Goal: Transaction & Acquisition: Purchase product/service

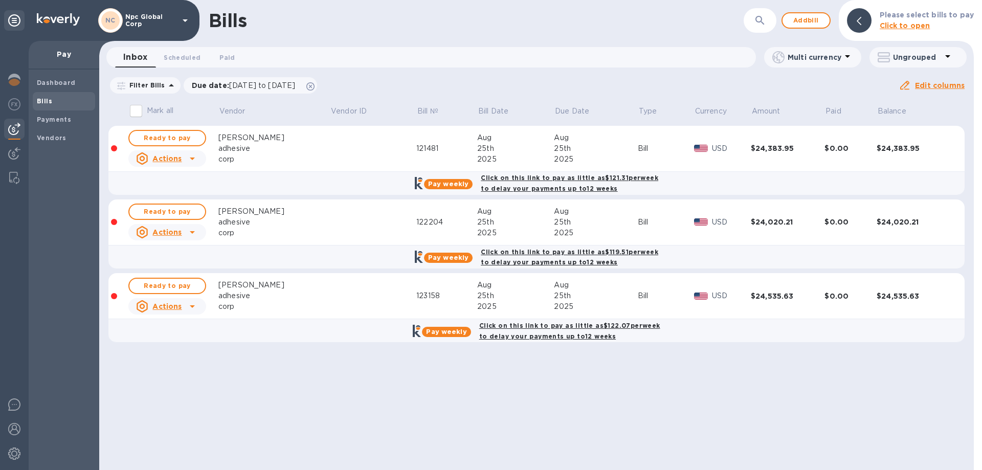
click at [139, 109] on input "Mark all" at bounding box center [135, 110] width 21 height 21
checkbox input "true"
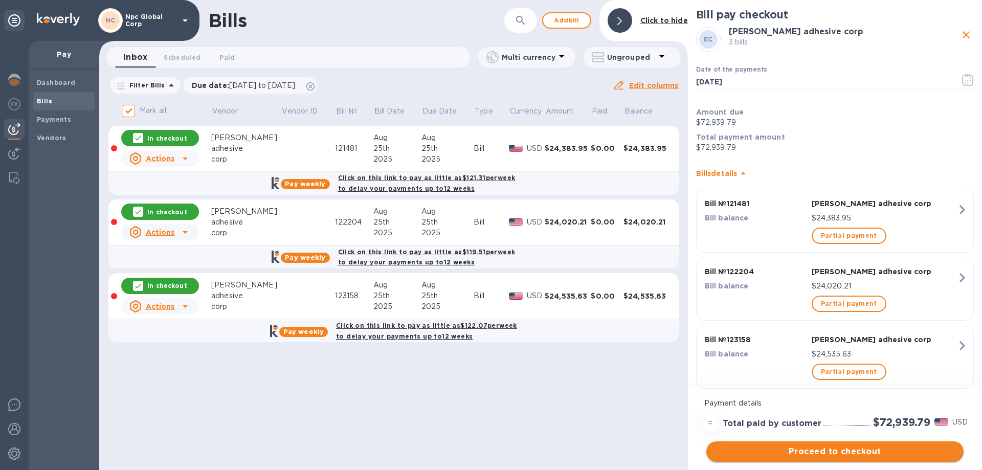
click at [835, 457] on span "Proceed to checkout" at bounding box center [835, 452] width 241 height 12
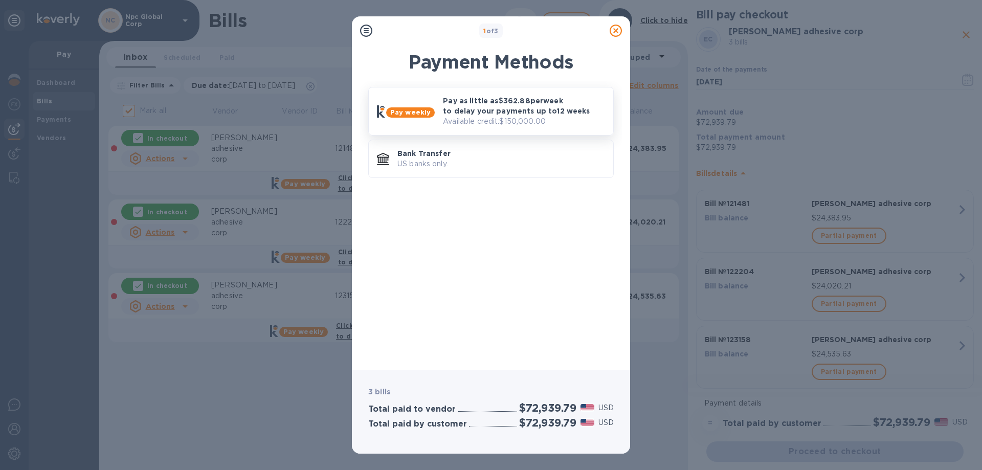
click at [457, 111] on p "Pay as little as $362.88 per week to delay your payments up to 12 weeks" at bounding box center [524, 106] width 162 height 20
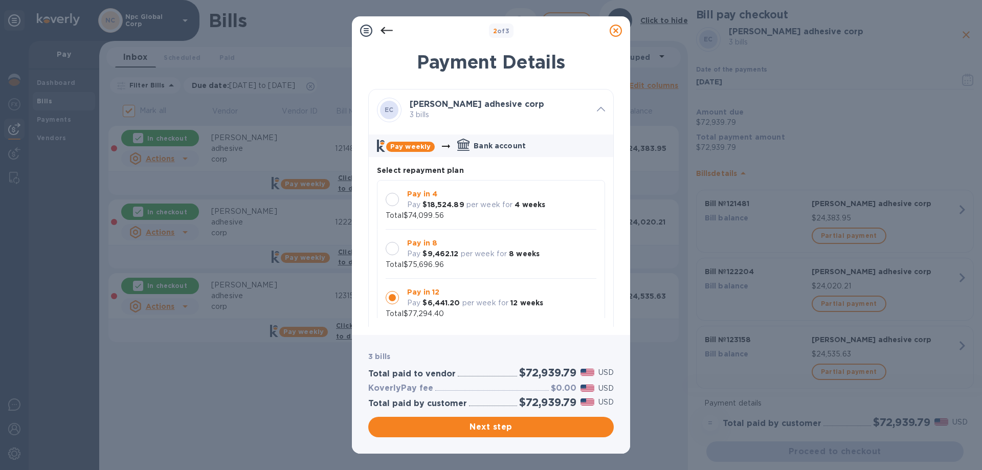
scroll to position [10, 0]
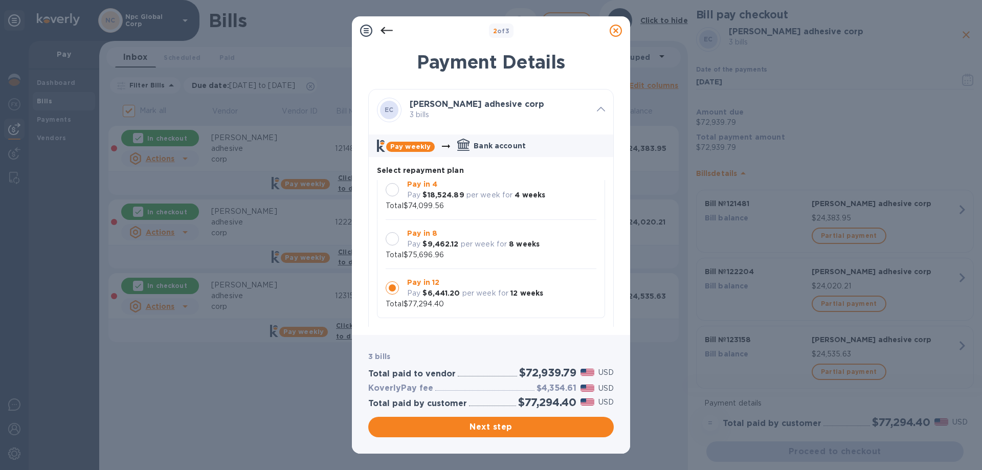
click at [397, 239] on div at bounding box center [392, 238] width 13 height 13
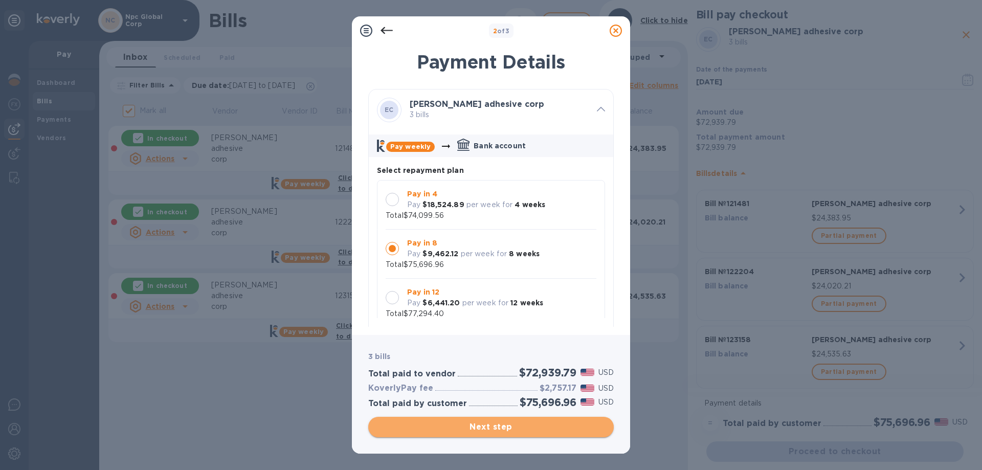
click at [521, 423] on span "Next step" at bounding box center [491, 427] width 229 height 12
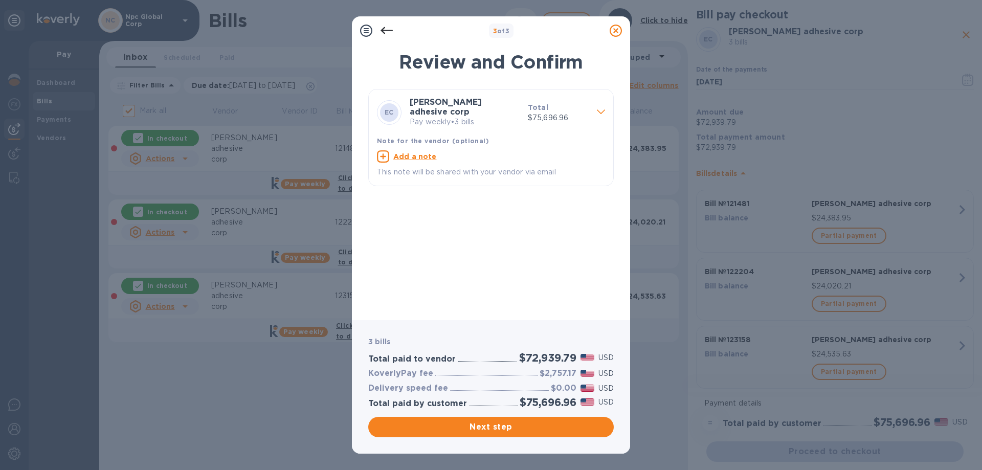
click at [601, 110] on icon at bounding box center [601, 112] width 8 height 5
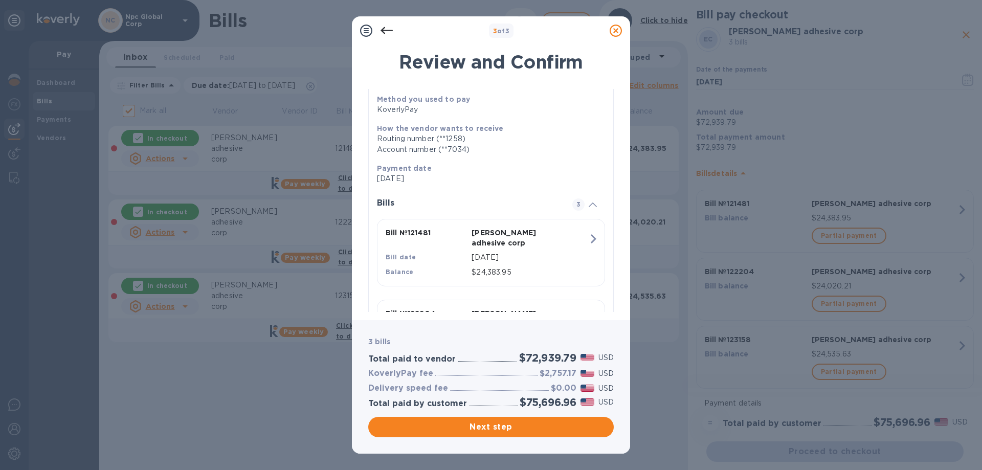
scroll to position [206, 0]
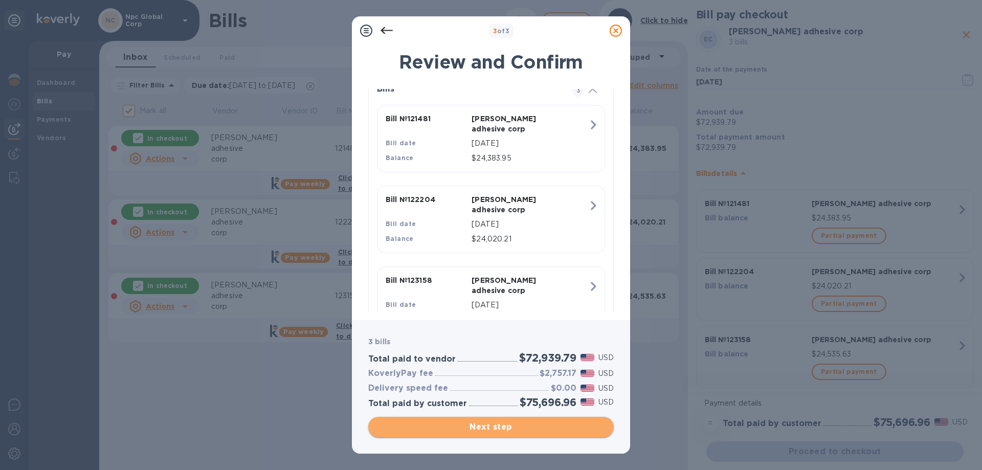
click at [491, 429] on span "Next step" at bounding box center [491, 427] width 229 height 12
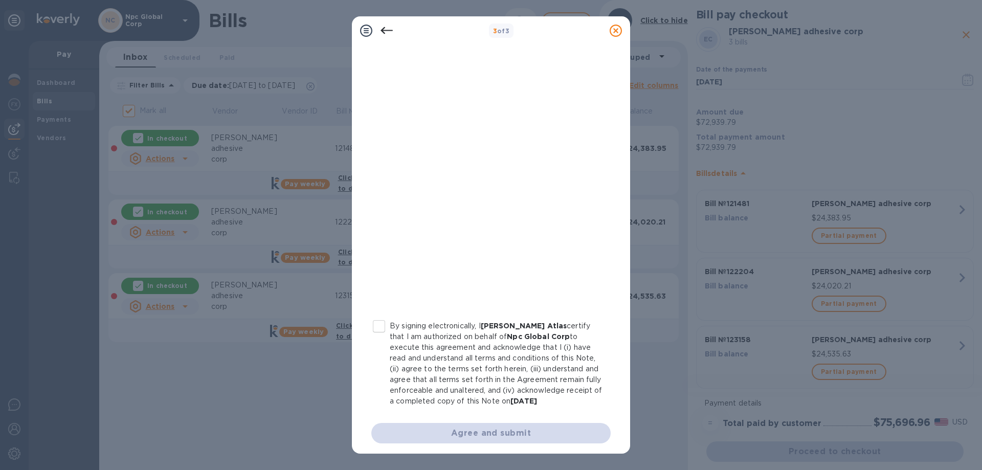
scroll to position [102, 0]
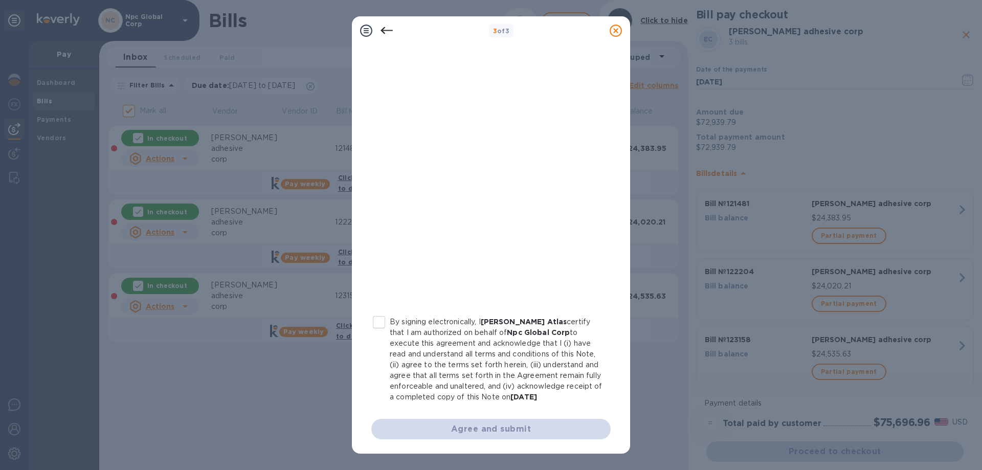
click at [383, 320] on input "By signing electronically, I [PERSON_NAME] Atlas certify that I am authorized o…" at bounding box center [378, 322] width 21 height 21
checkbox input "true"
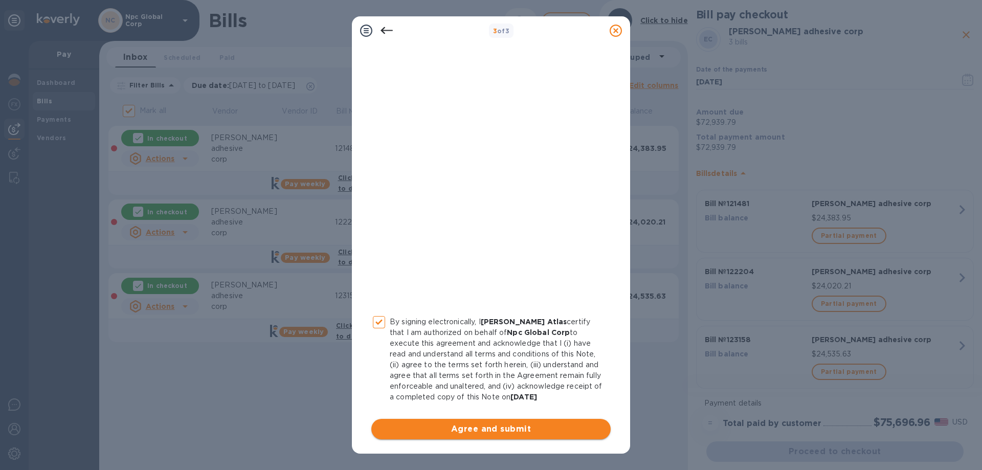
click at [490, 426] on span "Agree and submit" at bounding box center [491, 429] width 223 height 12
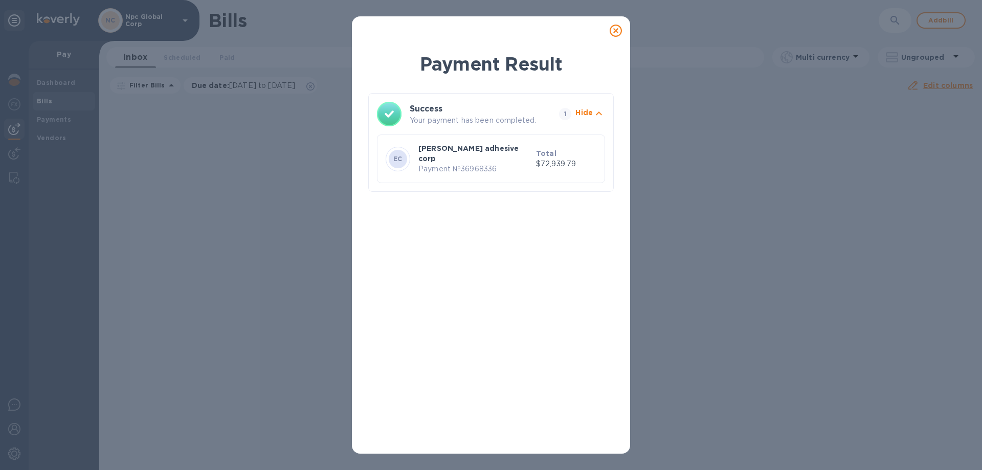
click at [615, 30] on icon at bounding box center [616, 31] width 12 height 12
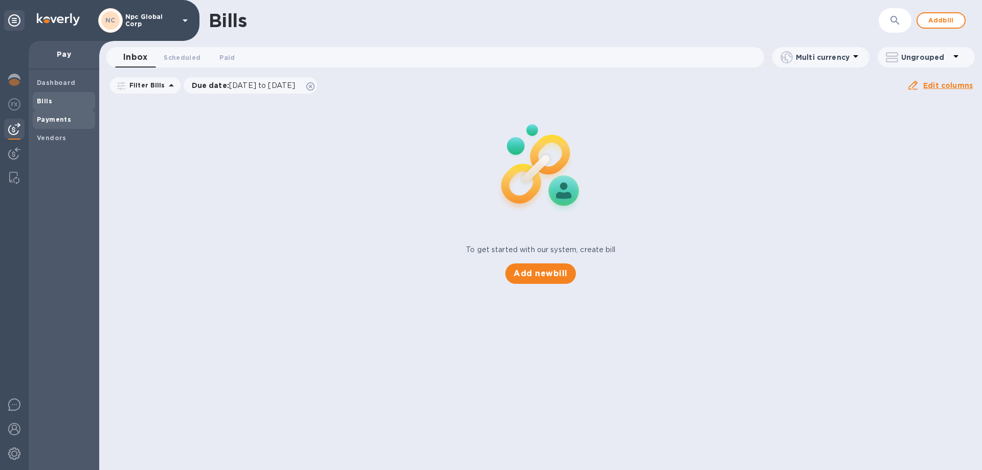
click at [53, 120] on b "Payments" at bounding box center [54, 120] width 34 height 8
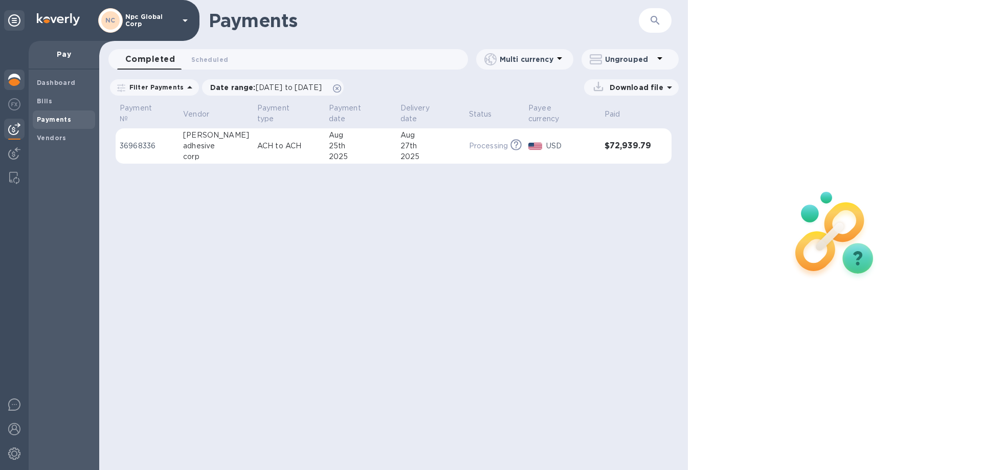
click at [12, 76] on img at bounding box center [14, 80] width 12 height 12
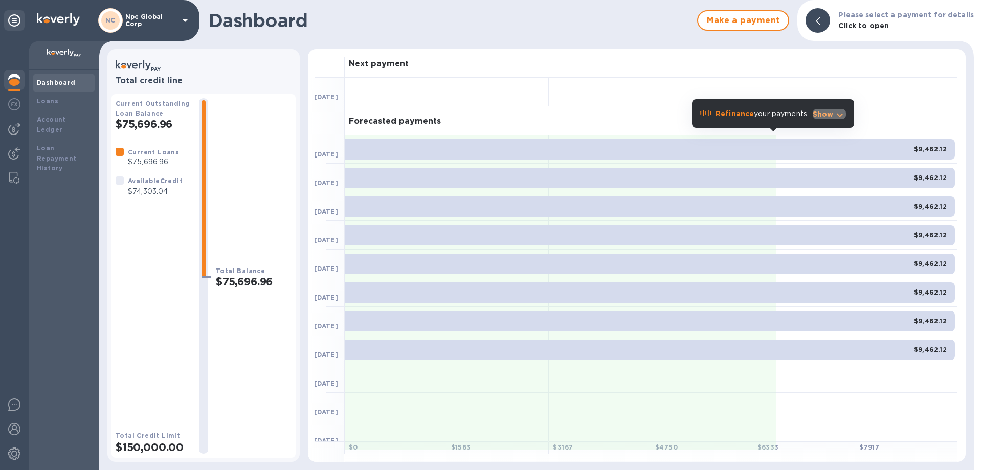
click at [827, 112] on p "Show" at bounding box center [823, 114] width 21 height 10
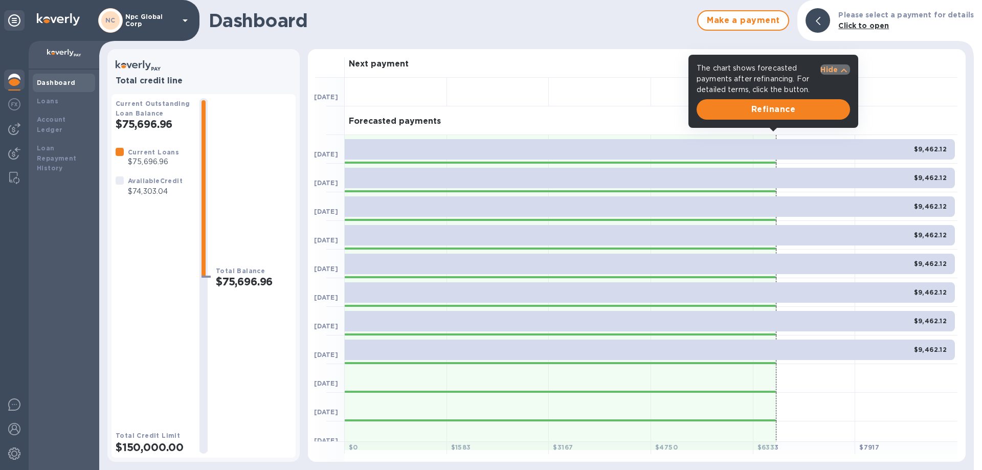
click at [830, 67] on p "Hide" at bounding box center [829, 69] width 17 height 10
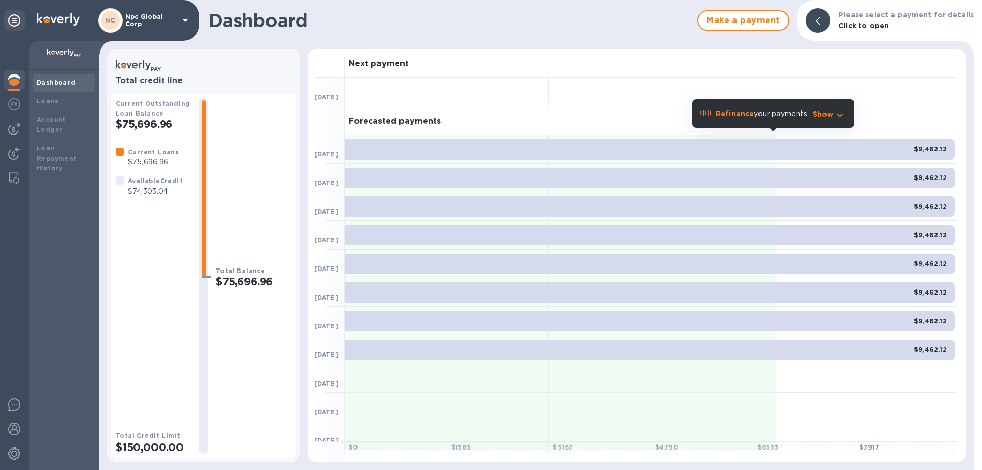
click at [828, 111] on p "Show" at bounding box center [823, 114] width 21 height 10
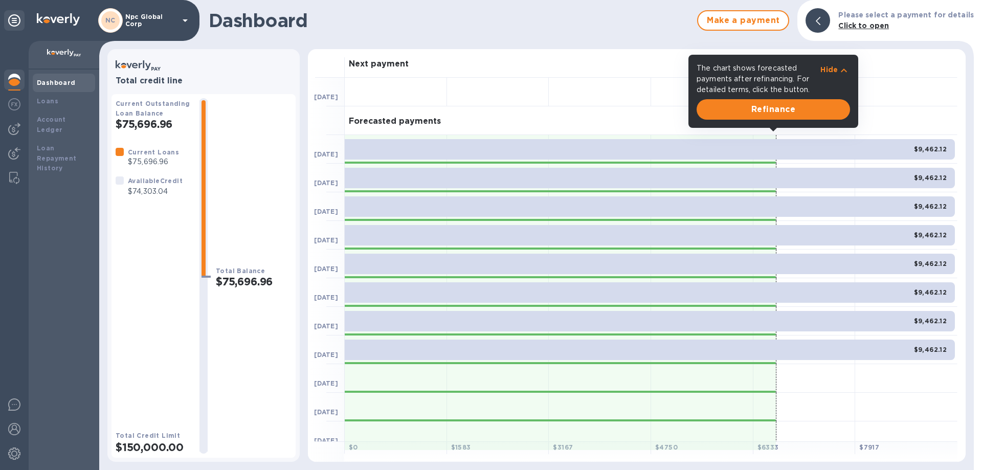
click at [568, 61] on div "Next payment" at bounding box center [651, 63] width 613 height 29
click at [839, 69] on icon "button" at bounding box center [844, 70] width 12 height 12
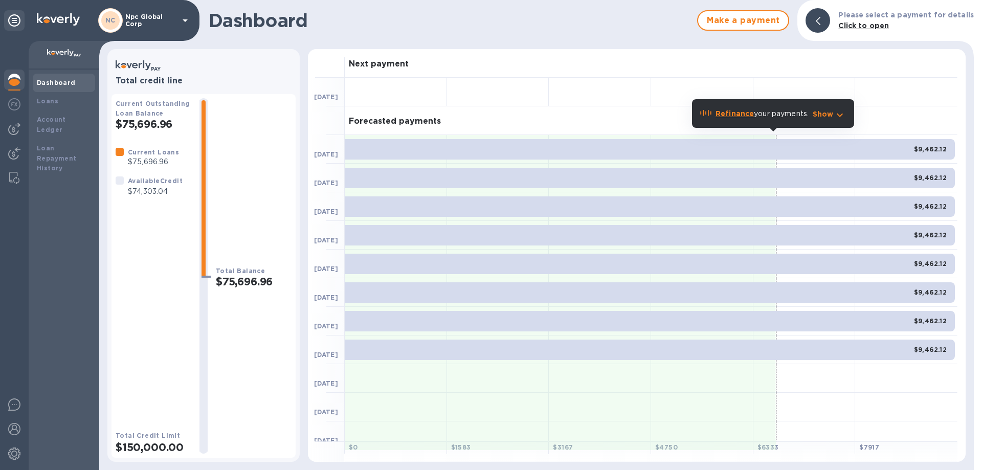
click at [862, 25] on b "Click to open" at bounding box center [864, 25] width 51 height 8
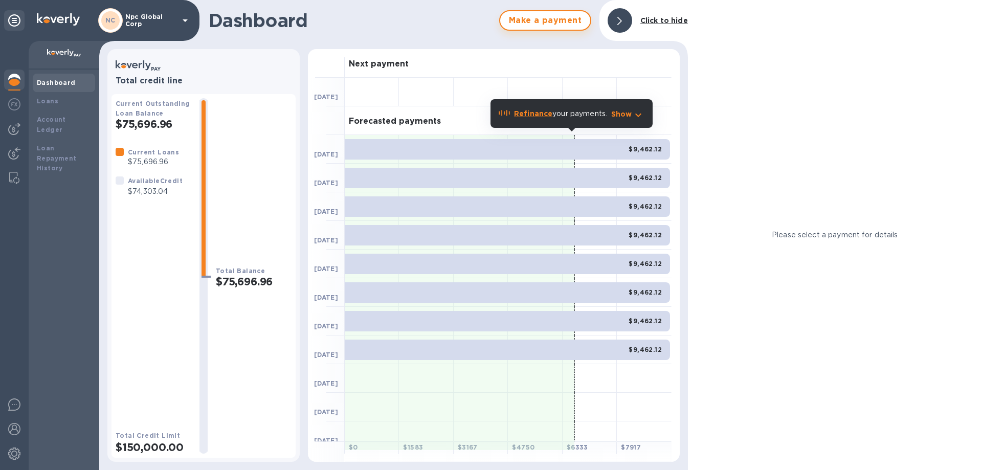
click at [544, 20] on span "Make a payment" at bounding box center [546, 20] width 74 height 12
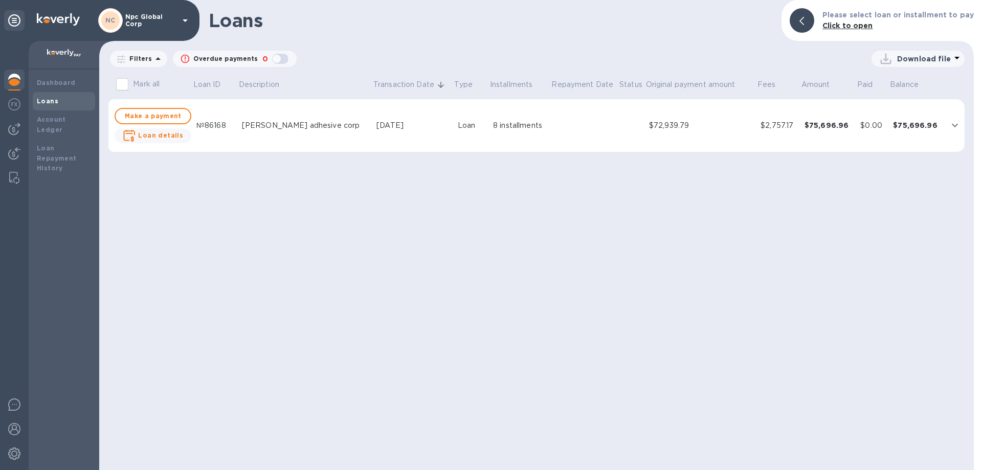
click at [946, 125] on td at bounding box center [955, 125] width 19 height 53
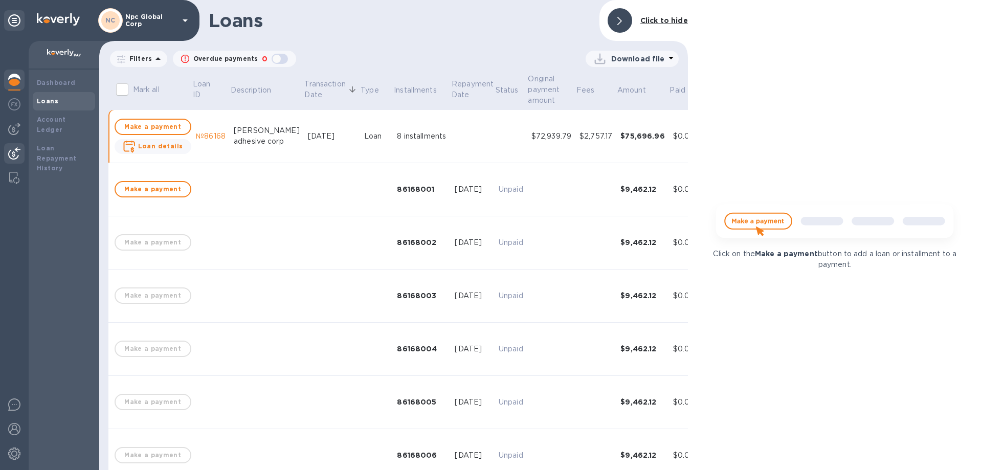
click at [14, 150] on img at bounding box center [14, 153] width 12 height 12
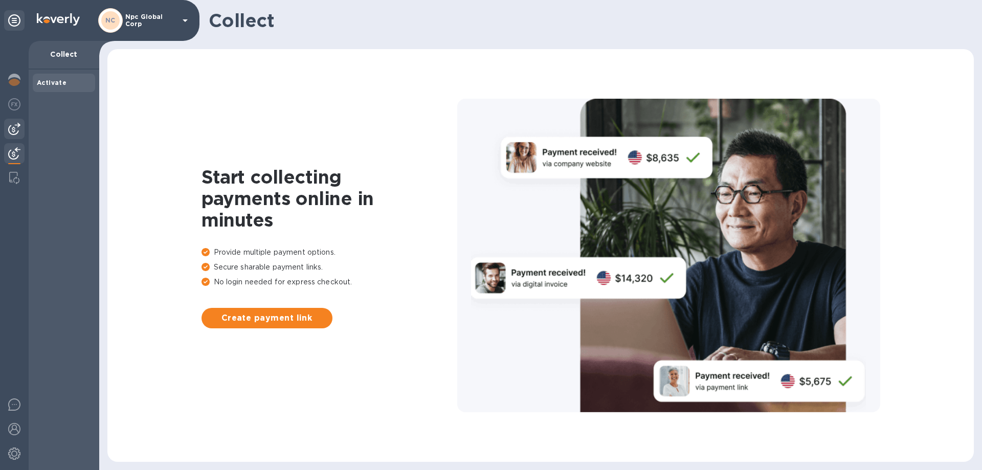
click at [13, 132] on img at bounding box center [14, 129] width 12 height 12
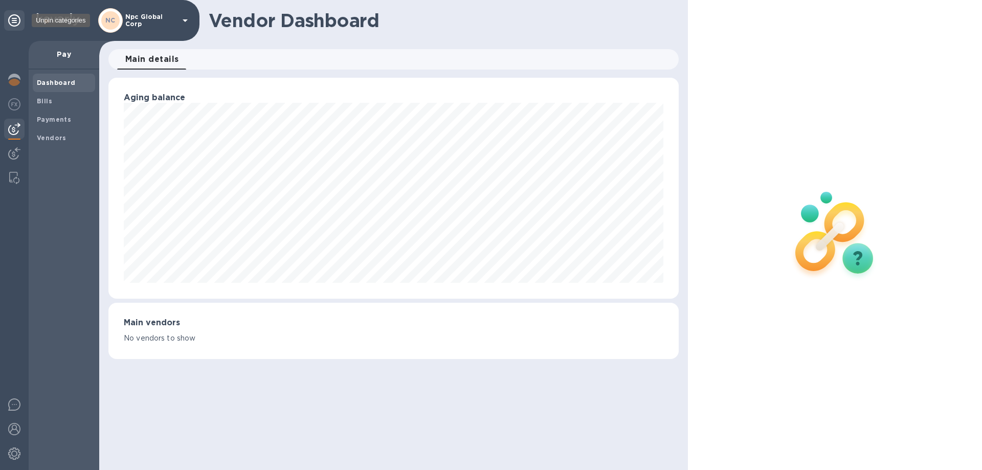
scroll to position [221, 570]
click at [179, 17] on icon at bounding box center [185, 20] width 12 height 12
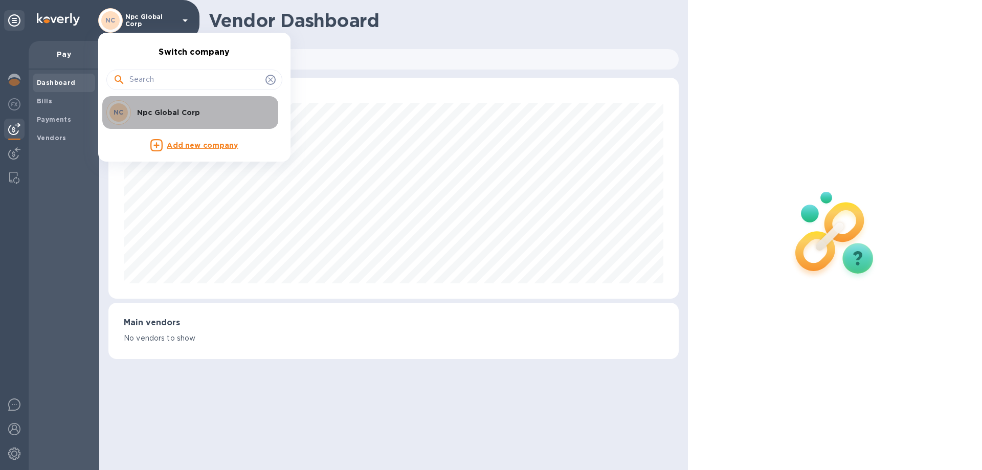
click at [175, 111] on p "Npc Global Corp" at bounding box center [201, 112] width 129 height 10
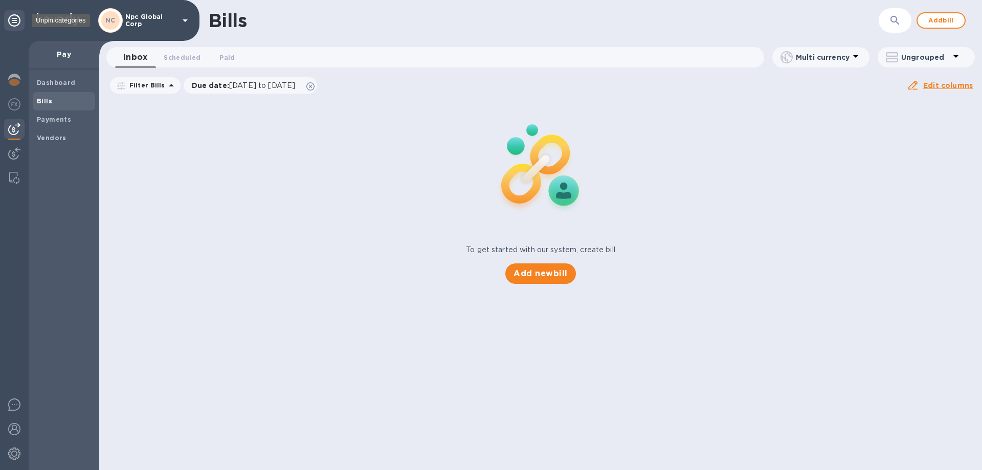
click at [17, 22] on icon at bounding box center [14, 20] width 12 height 12
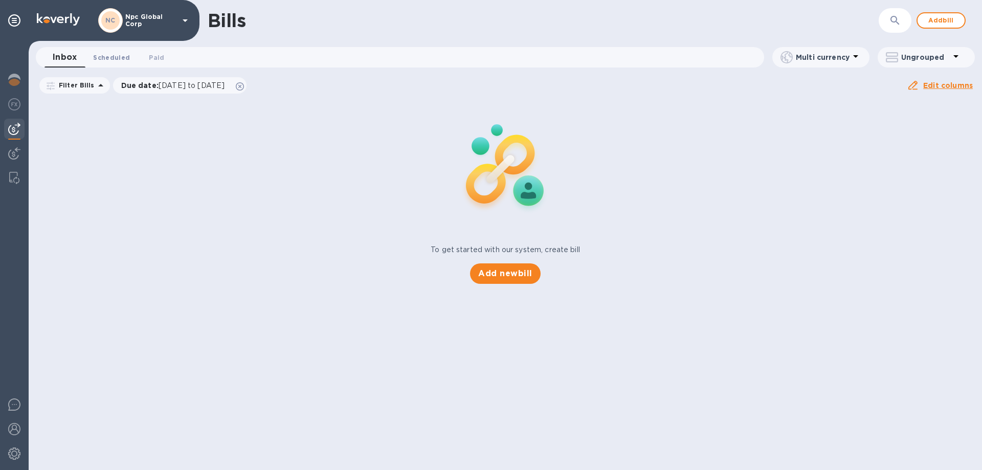
click at [116, 56] on span "Scheduled 0" at bounding box center [111, 57] width 37 height 11
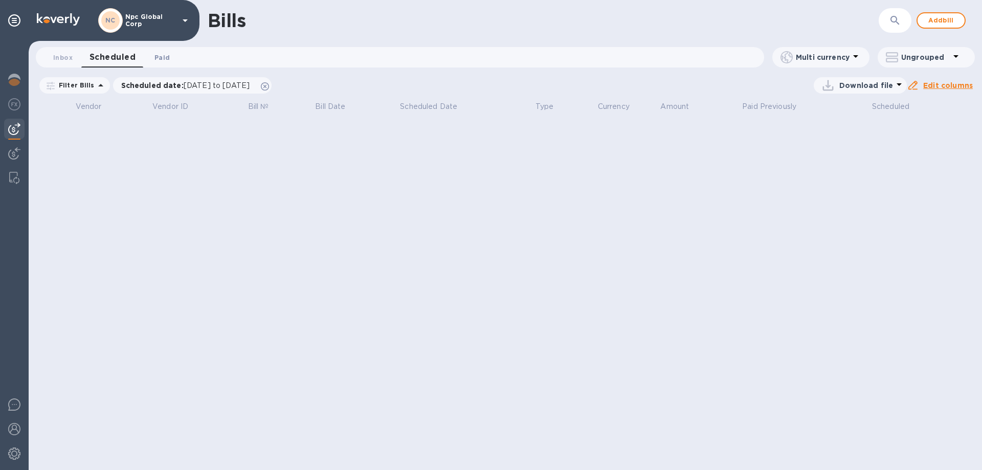
click at [169, 57] on span "Paid 0" at bounding box center [162, 57] width 15 height 11
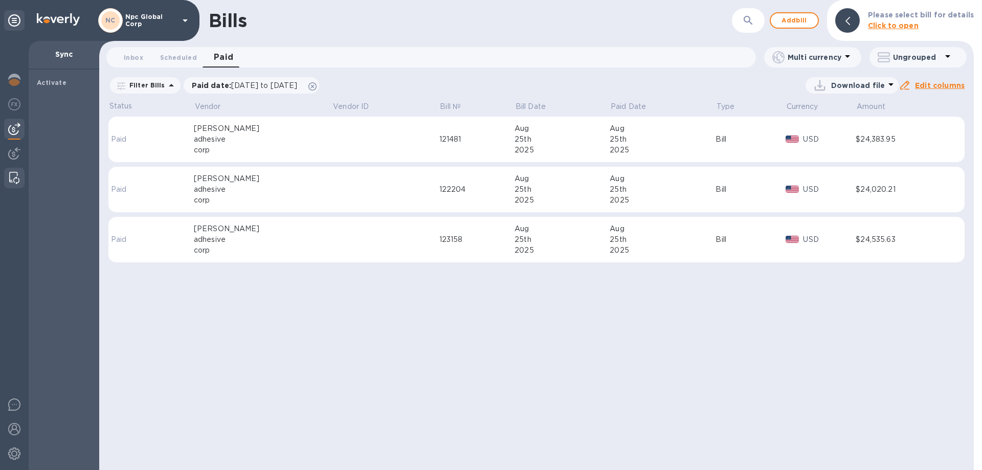
click at [13, 173] on img at bounding box center [14, 178] width 10 height 12
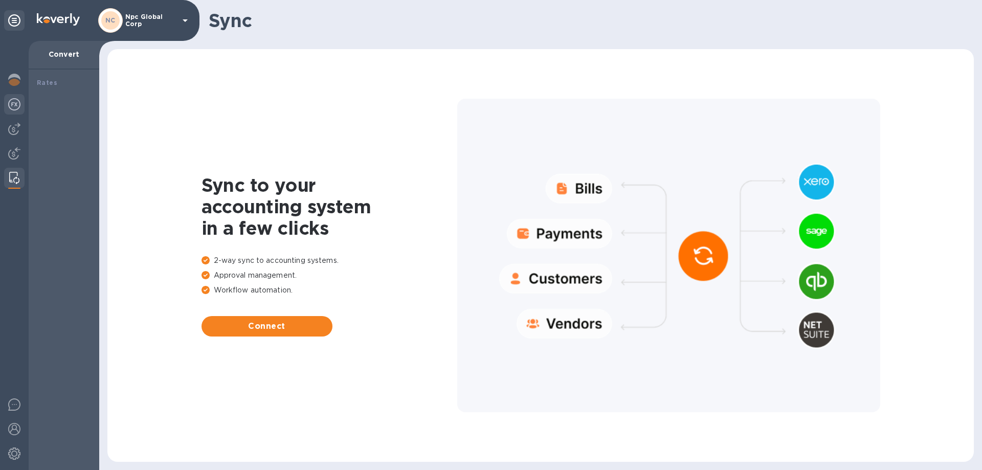
click at [13, 106] on img at bounding box center [14, 104] width 12 height 12
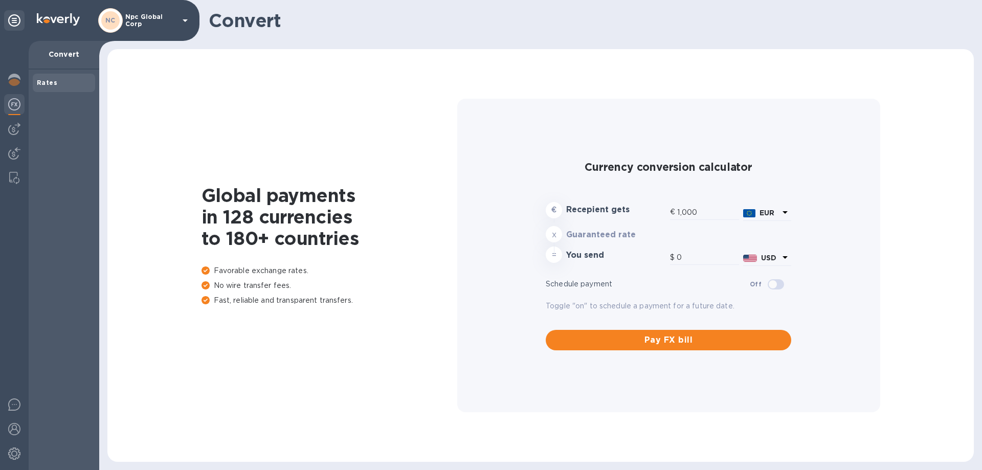
type input "1,167.42"
